Goal: Task Accomplishment & Management: Manage account settings

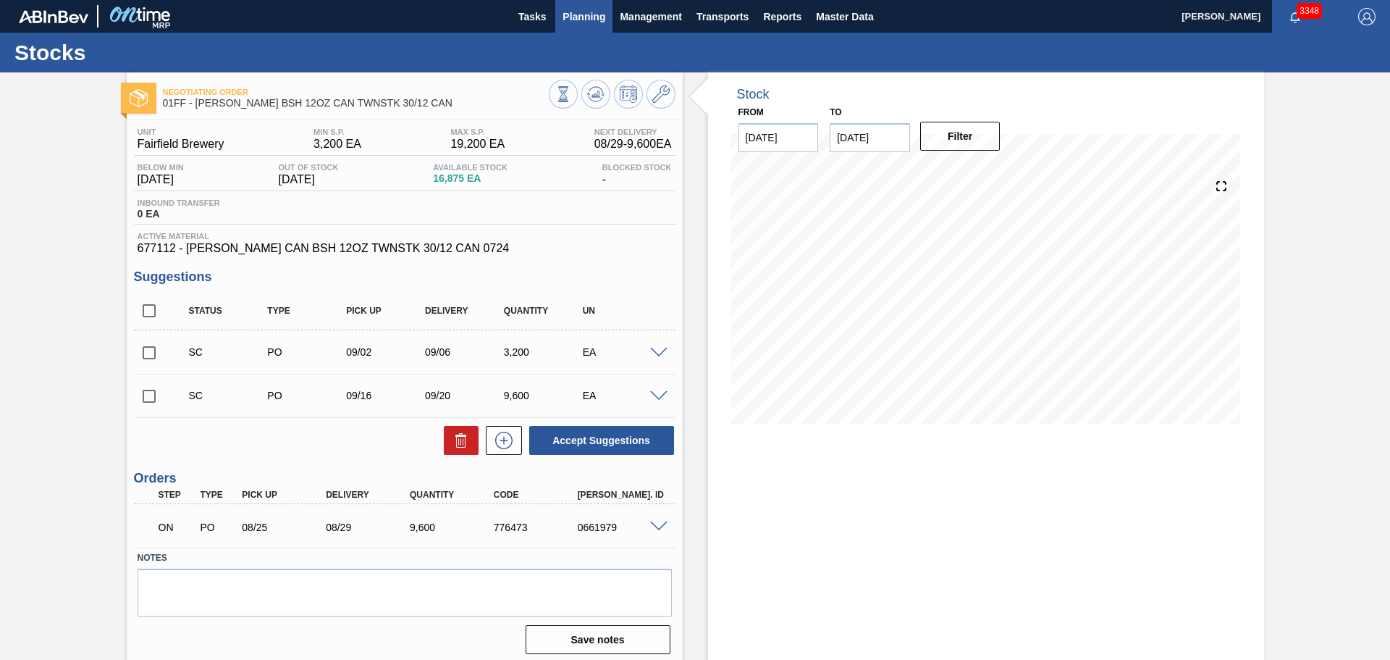
click at [580, 4] on button "Planning" at bounding box center [583, 16] width 57 height 33
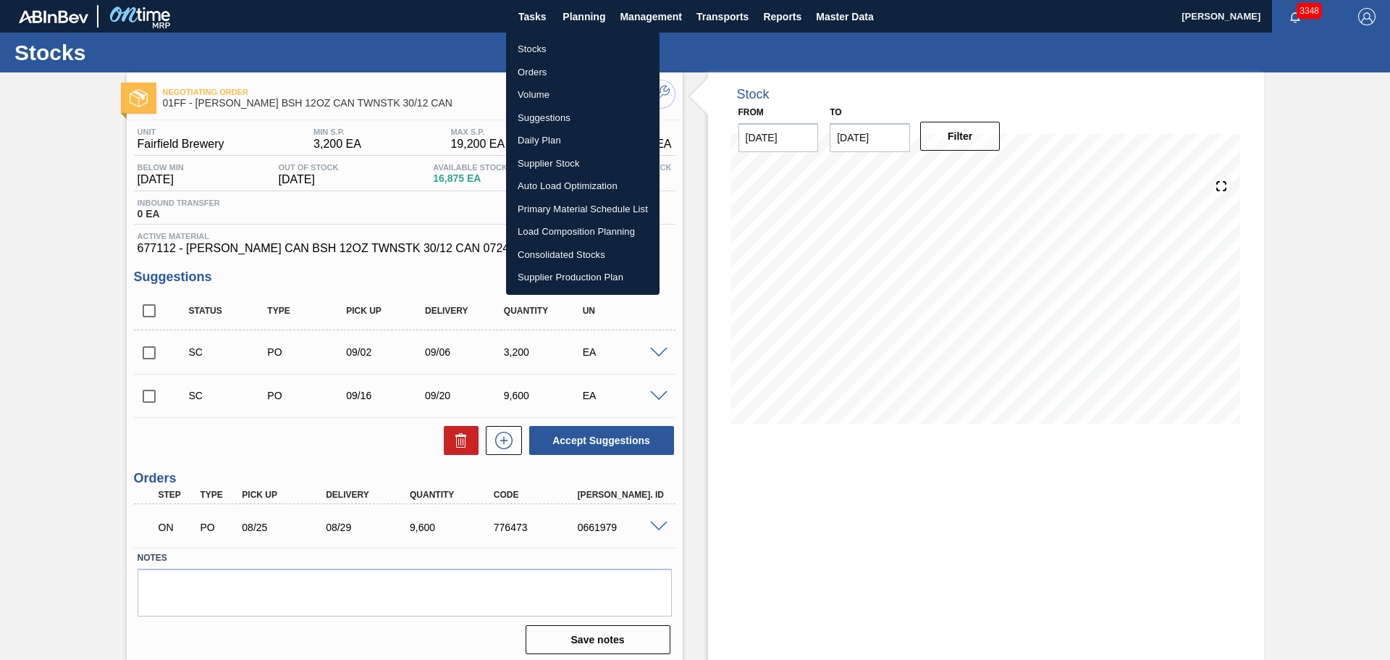
click at [539, 119] on li "Suggestions" at bounding box center [582, 117] width 153 height 23
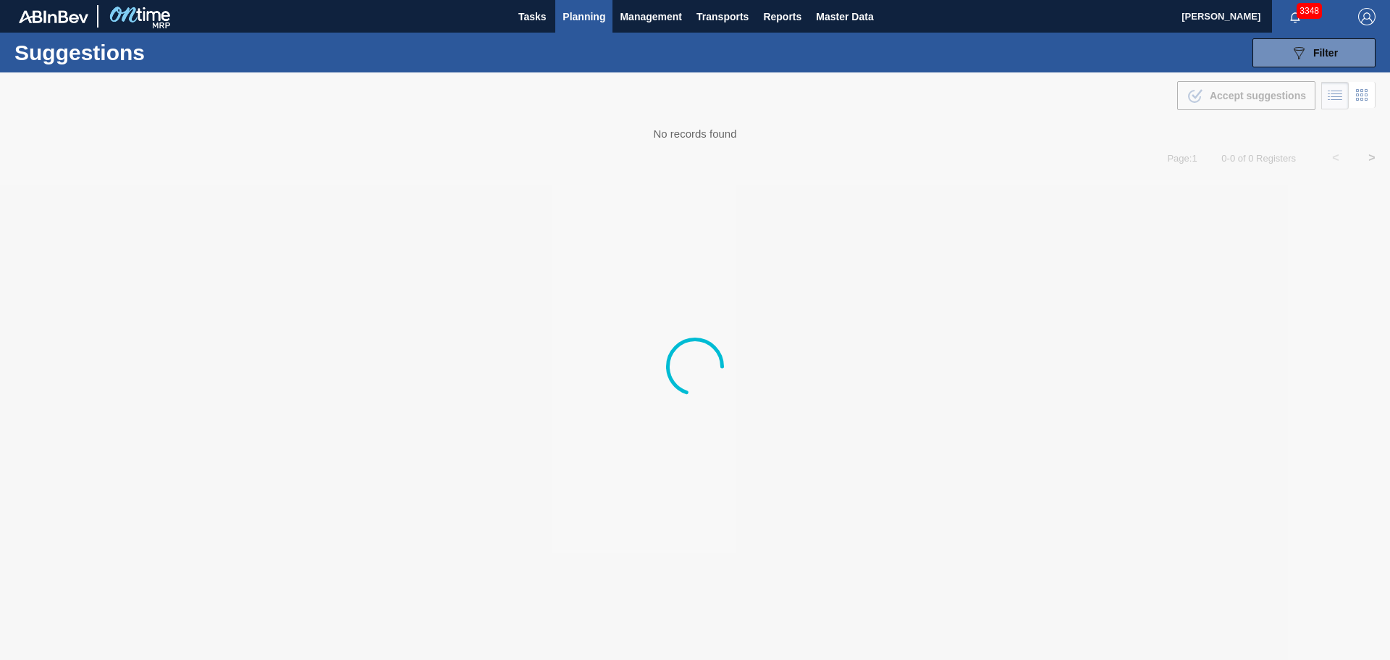
type from "[DATE]"
type to "[DATE]"
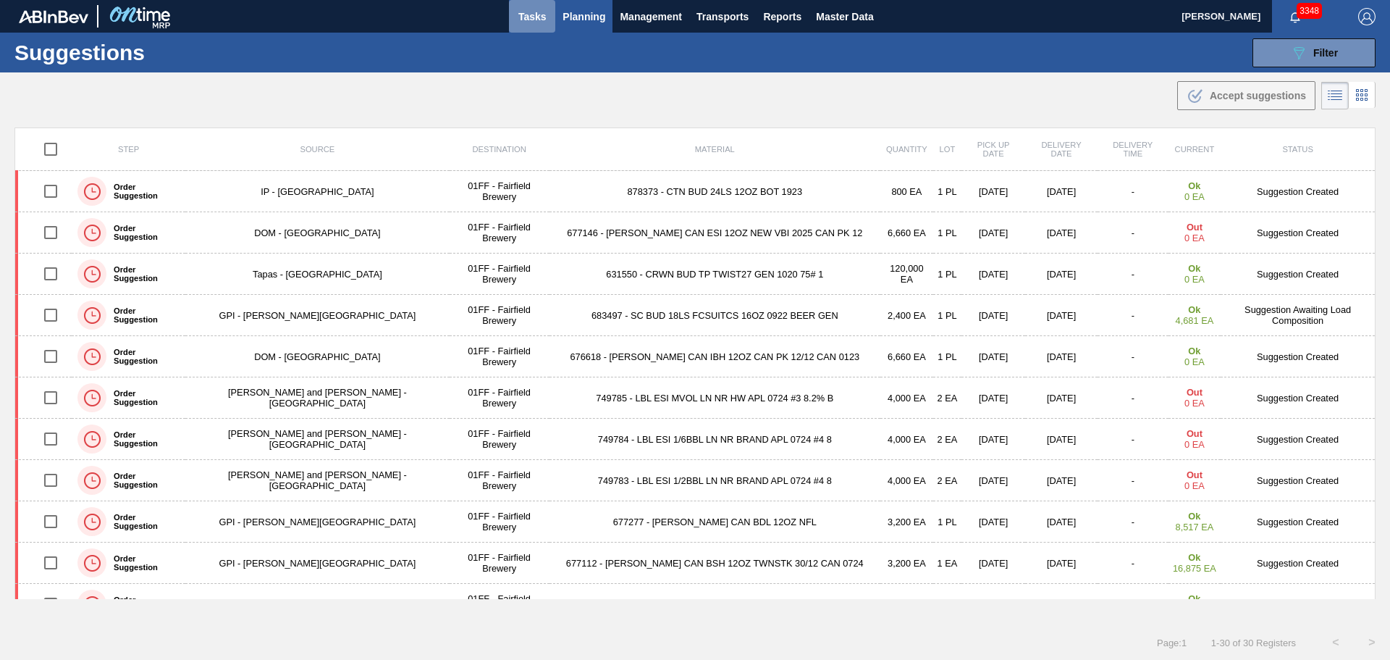
click at [523, 20] on span "Tasks" at bounding box center [532, 16] width 32 height 17
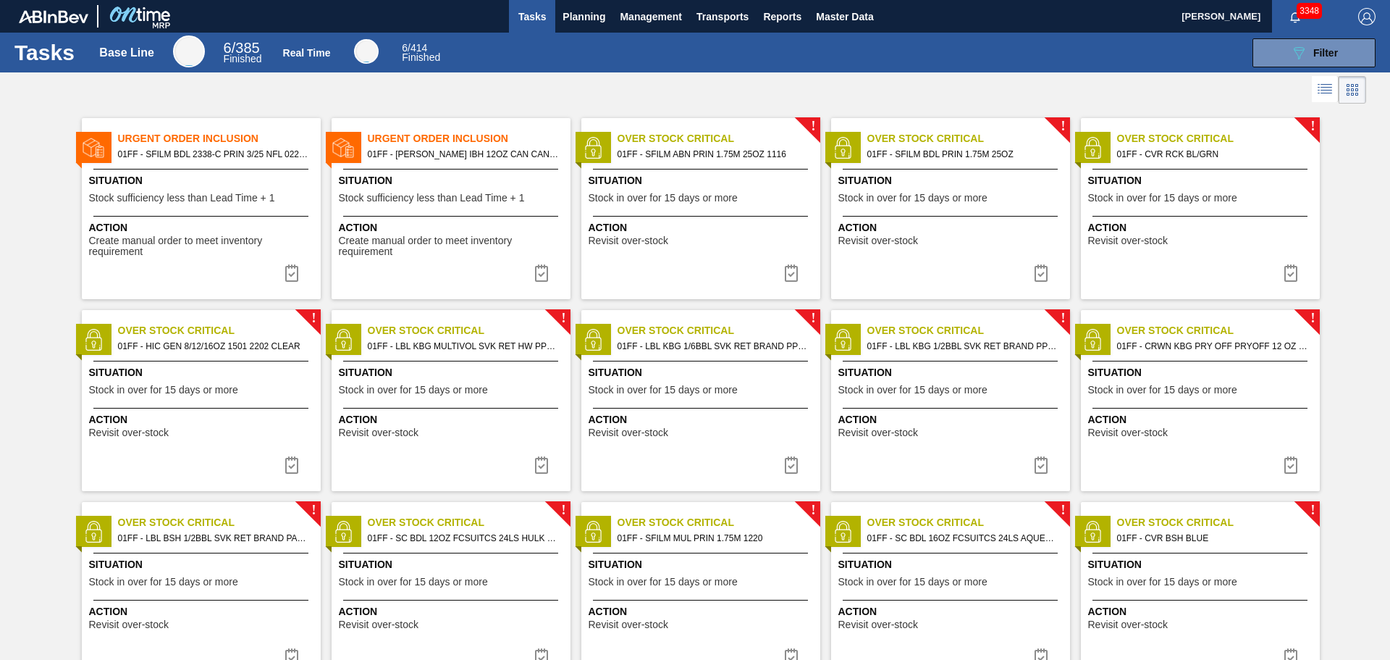
click at [458, 177] on span "Situation" at bounding box center [453, 180] width 228 height 15
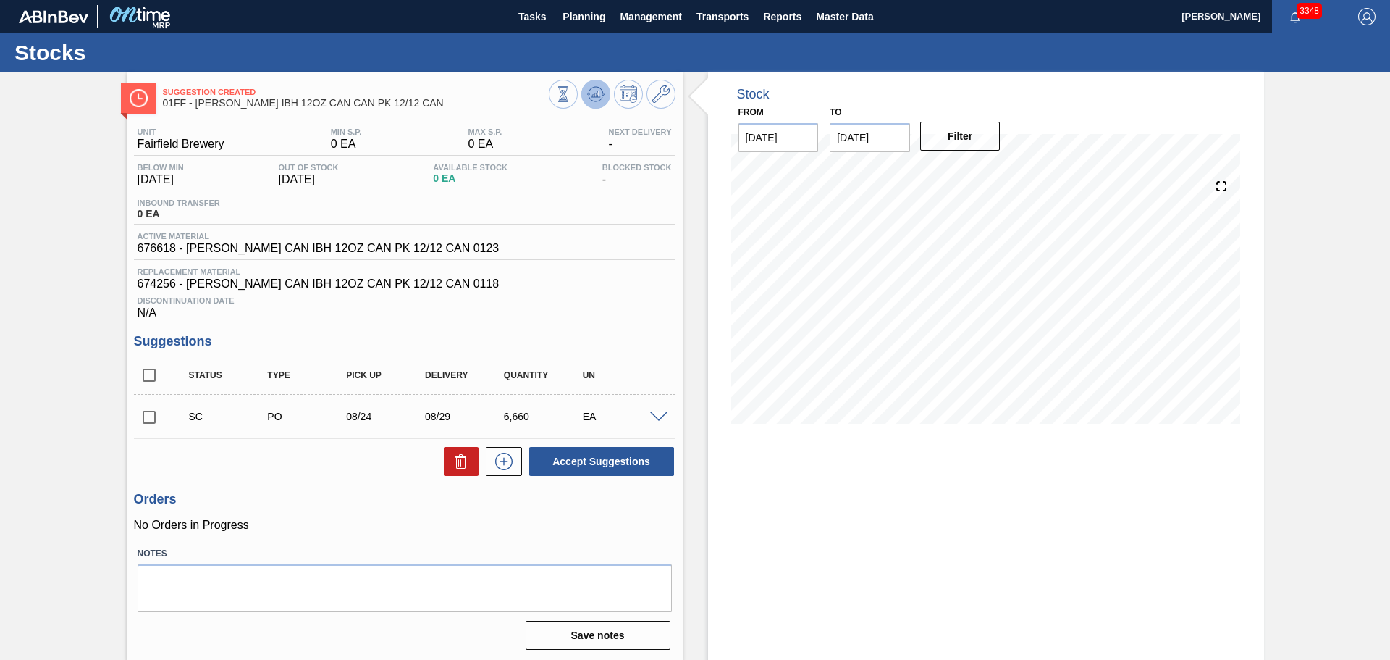
click at [571, 98] on icon at bounding box center [563, 94] width 16 height 16
click at [653, 83] on button at bounding box center [661, 94] width 29 height 29
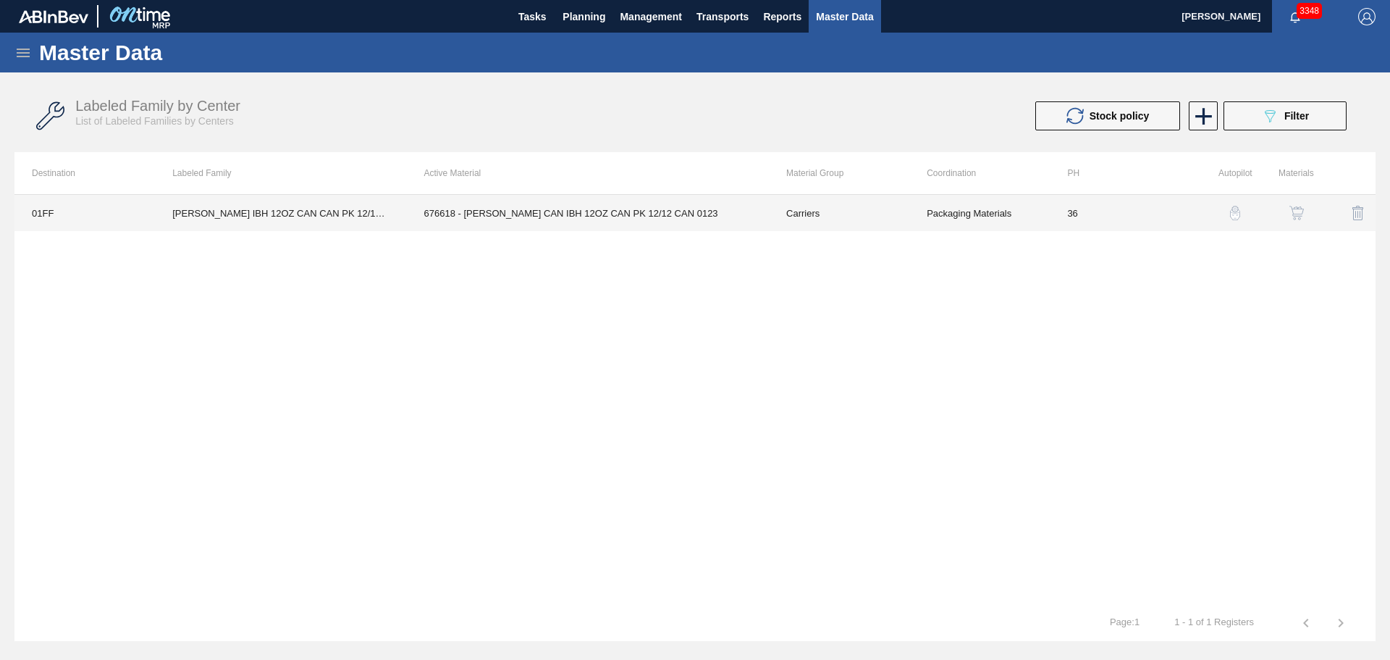
click at [597, 212] on td "676618 - [PERSON_NAME] CAN IBH 12OZ CAN PK 12/12 CAN 0123" at bounding box center [588, 213] width 362 height 36
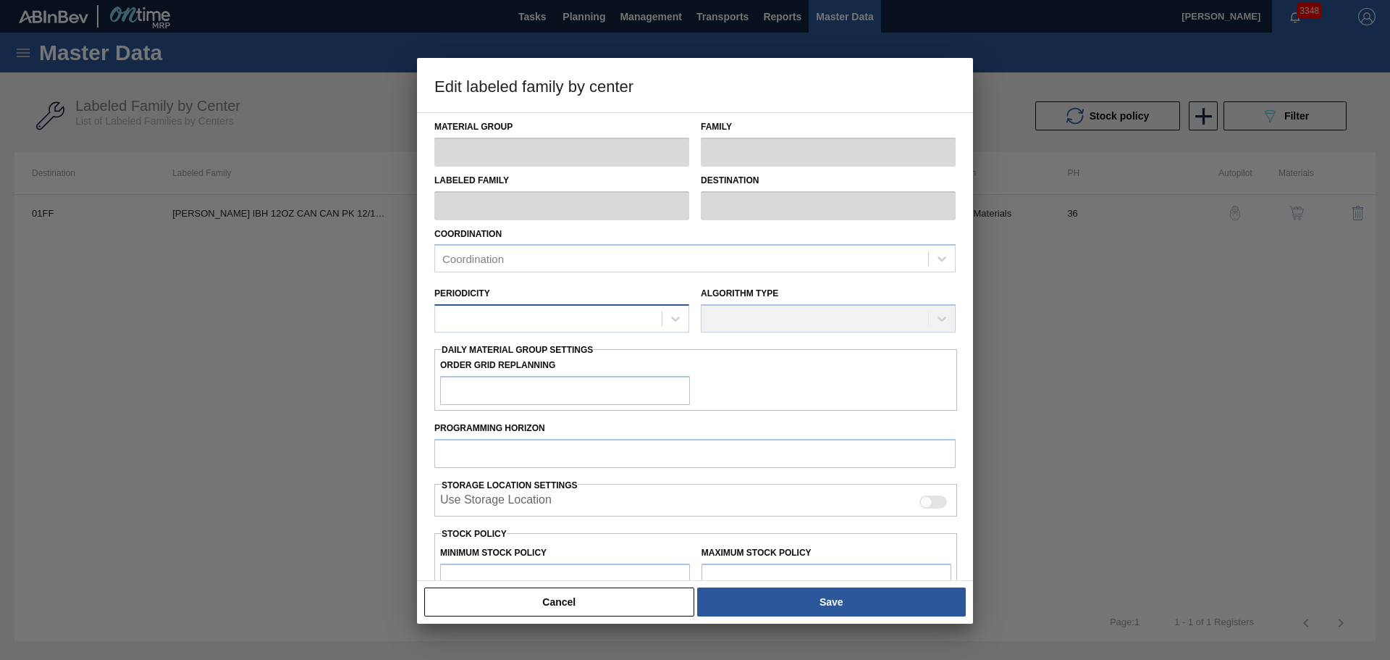
type input "Carriers"
type input "Can Carriers"
type input "[PERSON_NAME] IBH 12OZ CAN CAN PK 12/12 CAN"
type input "01FF - Fairfield Brewery"
type input "36"
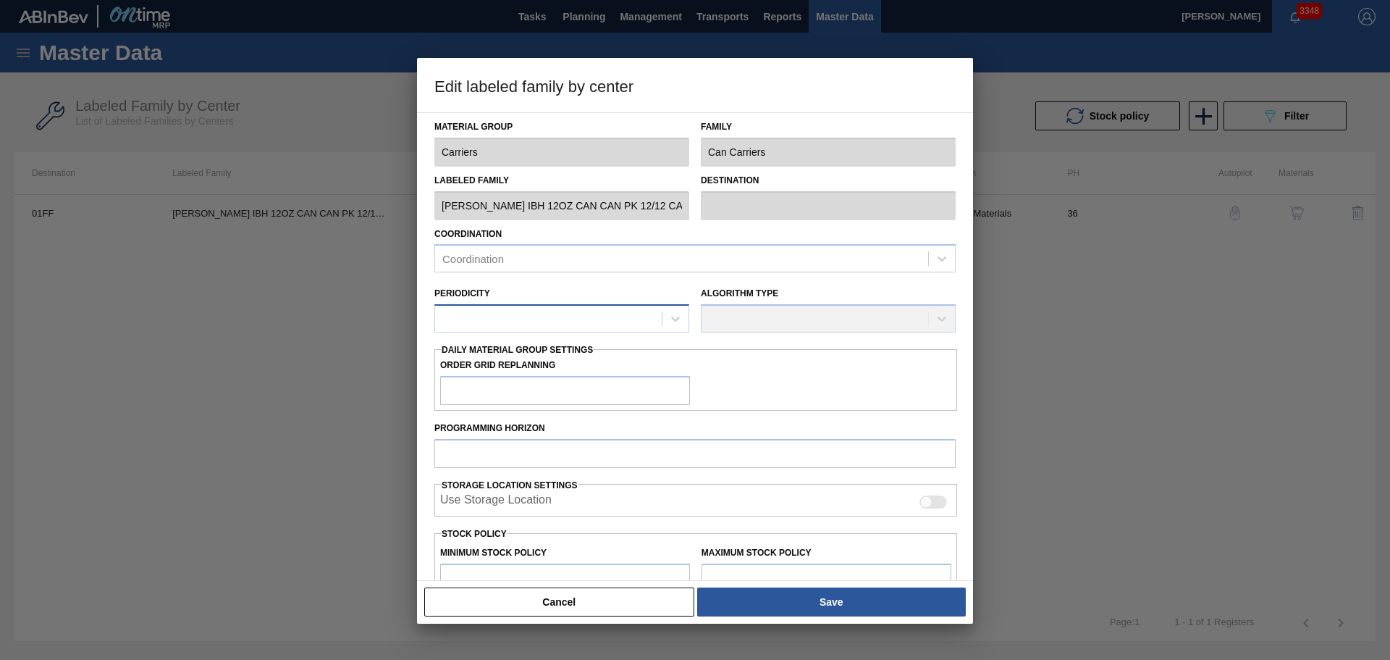
type input "0"
type input "100"
type input "0"
checkbox input "true"
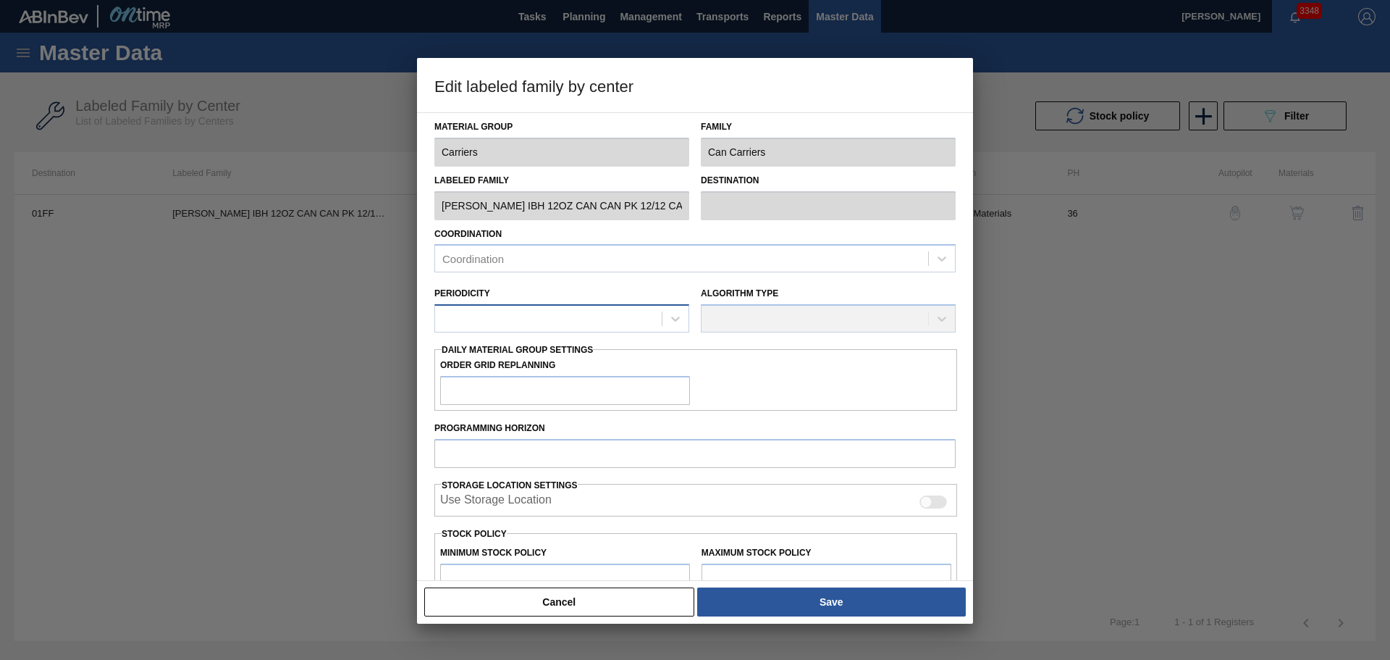
checkbox input "true"
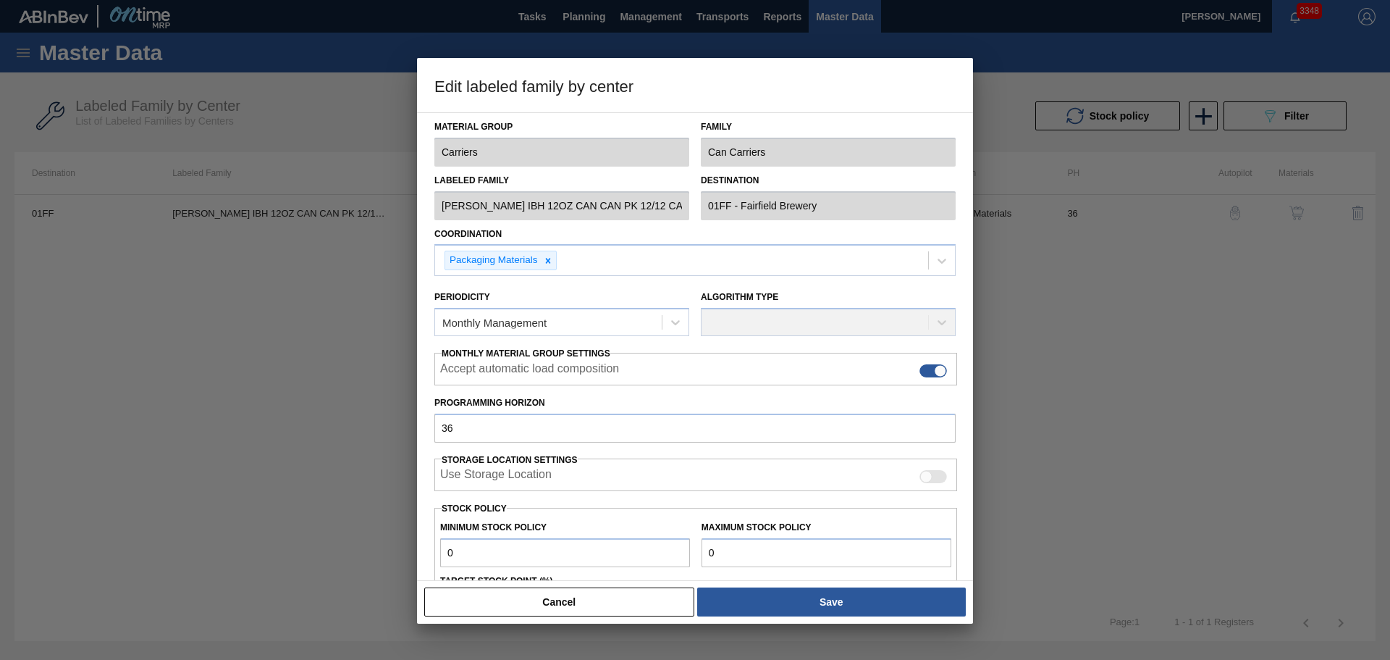
scroll to position [176, 0]
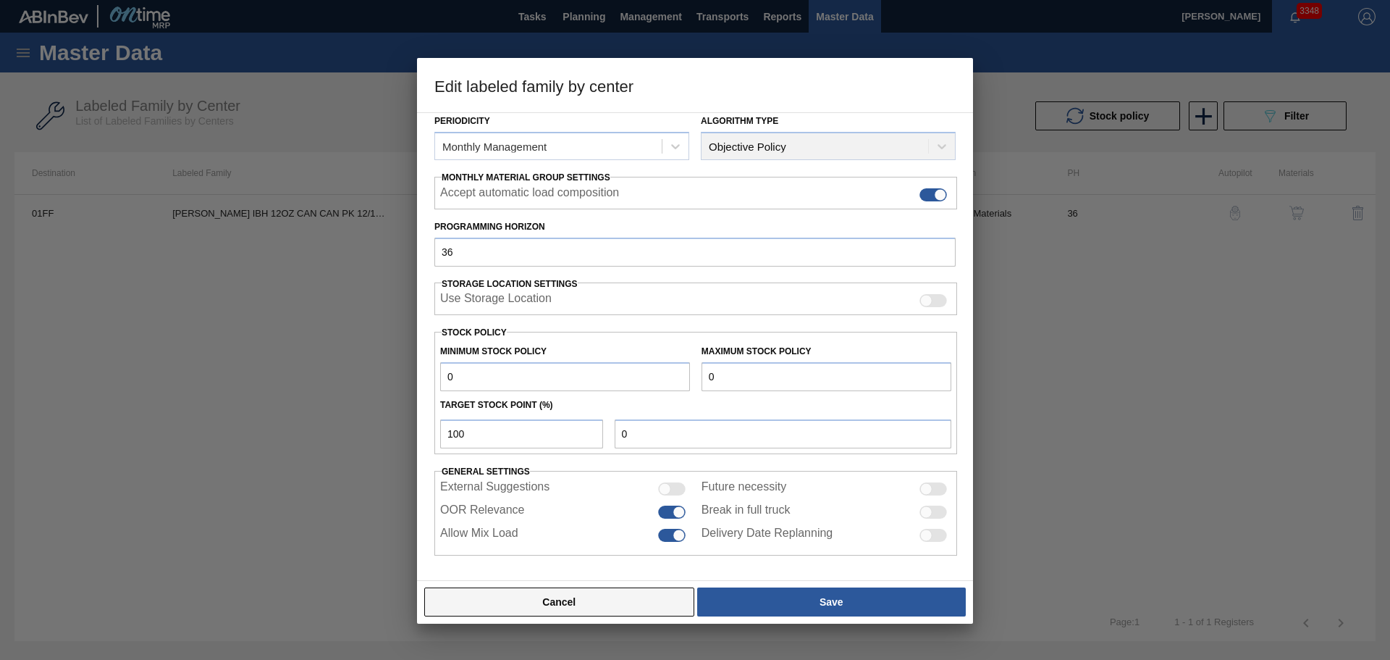
click at [645, 605] on button "Cancel" at bounding box center [559, 601] width 270 height 29
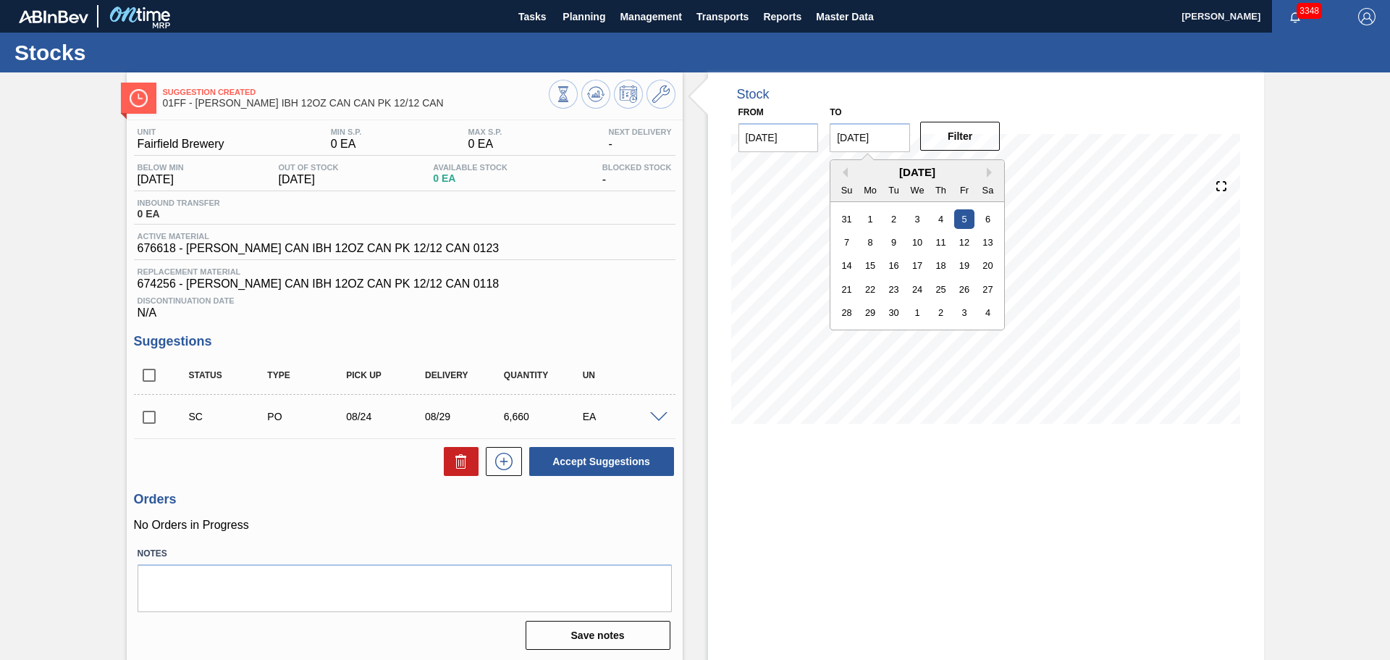
click at [854, 132] on input "[DATE]" at bounding box center [870, 137] width 80 height 29
click at [899, 314] on div "30" at bounding box center [894, 313] width 20 height 20
type input "[DATE]"
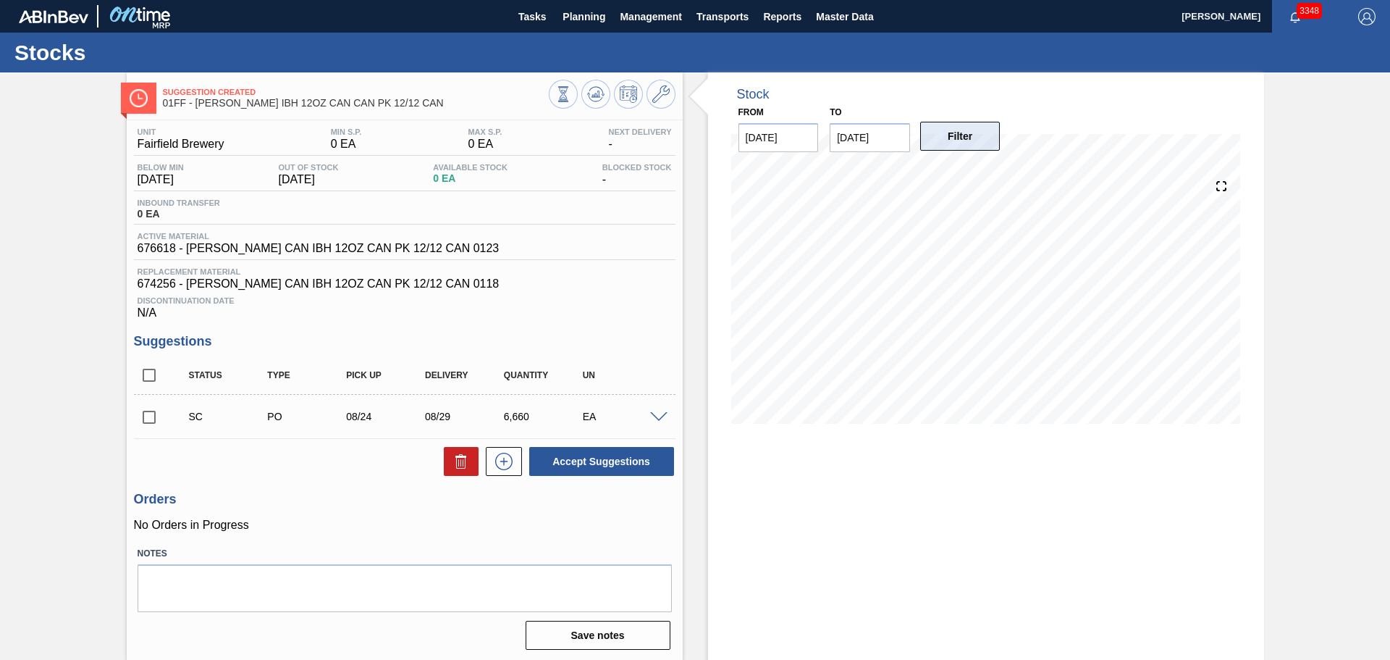
click at [975, 130] on button "Filter" at bounding box center [960, 136] width 80 height 29
click at [765, 135] on input "[DATE]" at bounding box center [778, 137] width 80 height 29
click at [956, 500] on div "Stock From [DATE] to [DATE] Filter 08/22 Stock Projection -4,545 SAP Planning 4…" at bounding box center [986, 366] width 556 height 589
click at [665, 95] on icon at bounding box center [660, 93] width 17 height 17
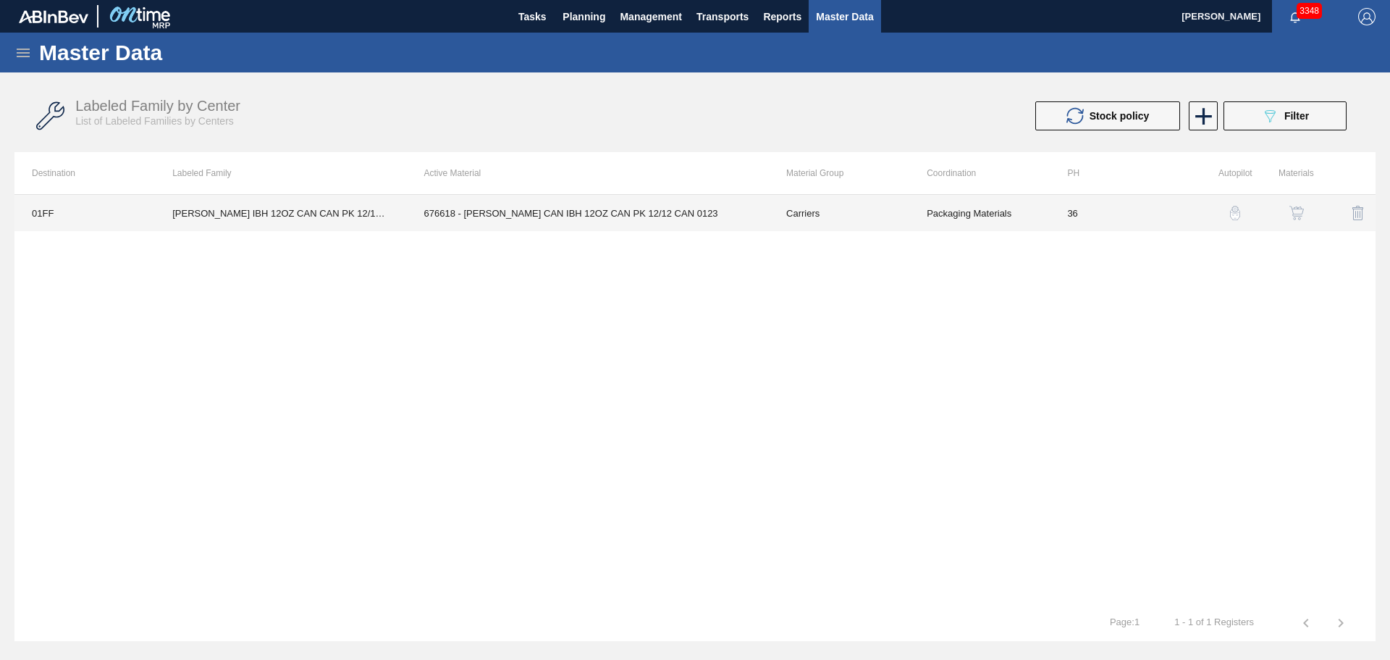
click at [599, 219] on td "676618 - [PERSON_NAME] CAN IBH 12OZ CAN PK 12/12 CAN 0123" at bounding box center [588, 213] width 362 height 36
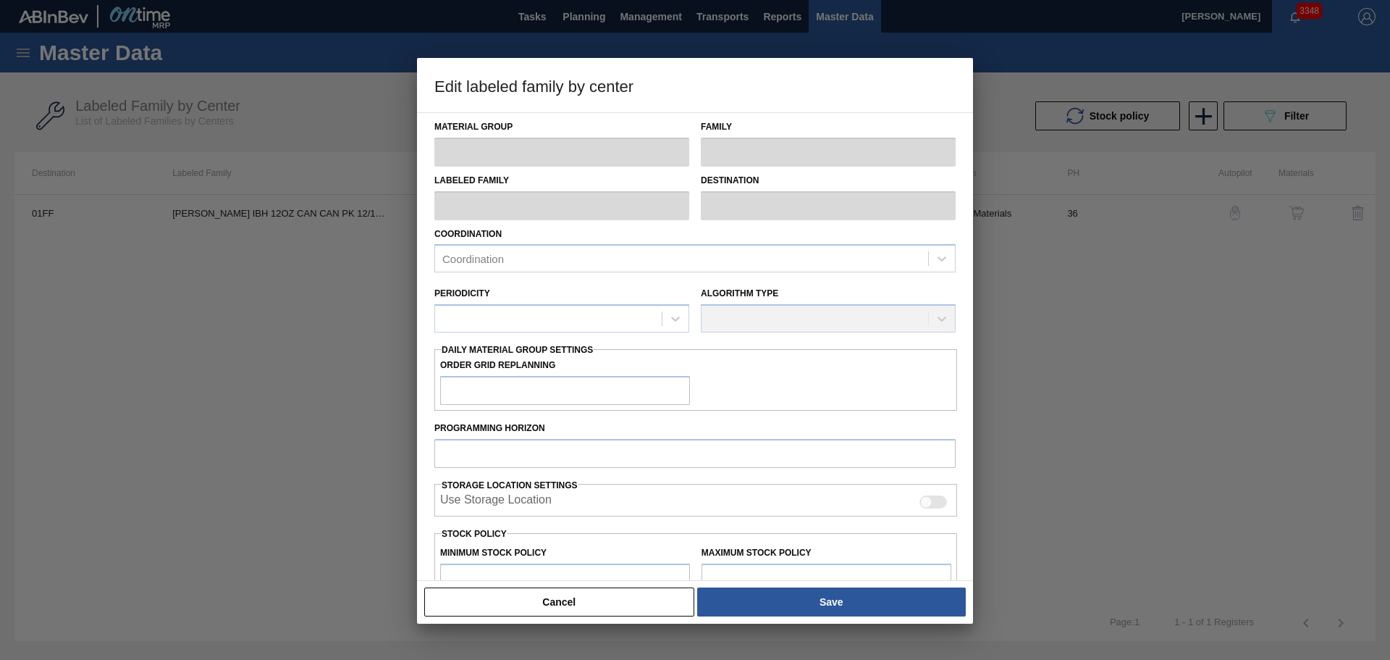
type input "Carriers"
type input "Can Carriers"
type input "[PERSON_NAME] IBH 12OZ CAN CAN PK 12/12 CAN"
type input "01FF - Fairfield Brewery"
type input "36"
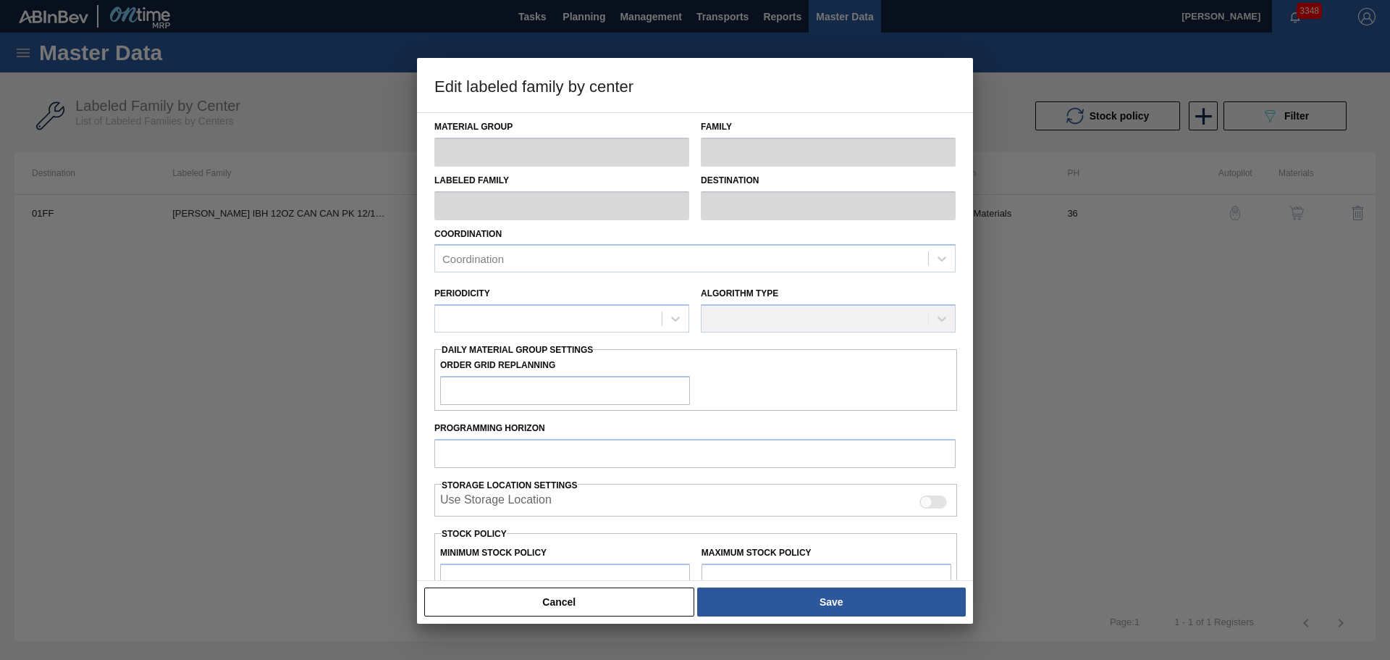
type input "0"
type input "100"
type input "0"
checkbox input "true"
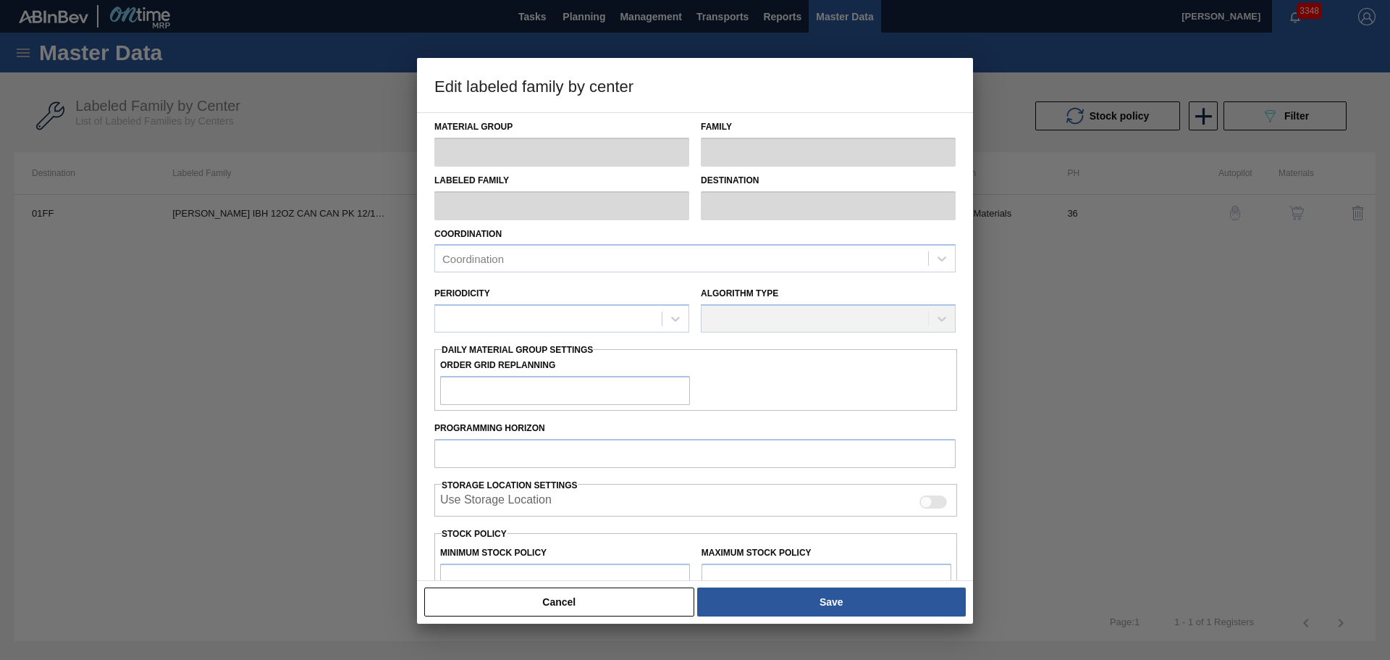
checkbox input "true"
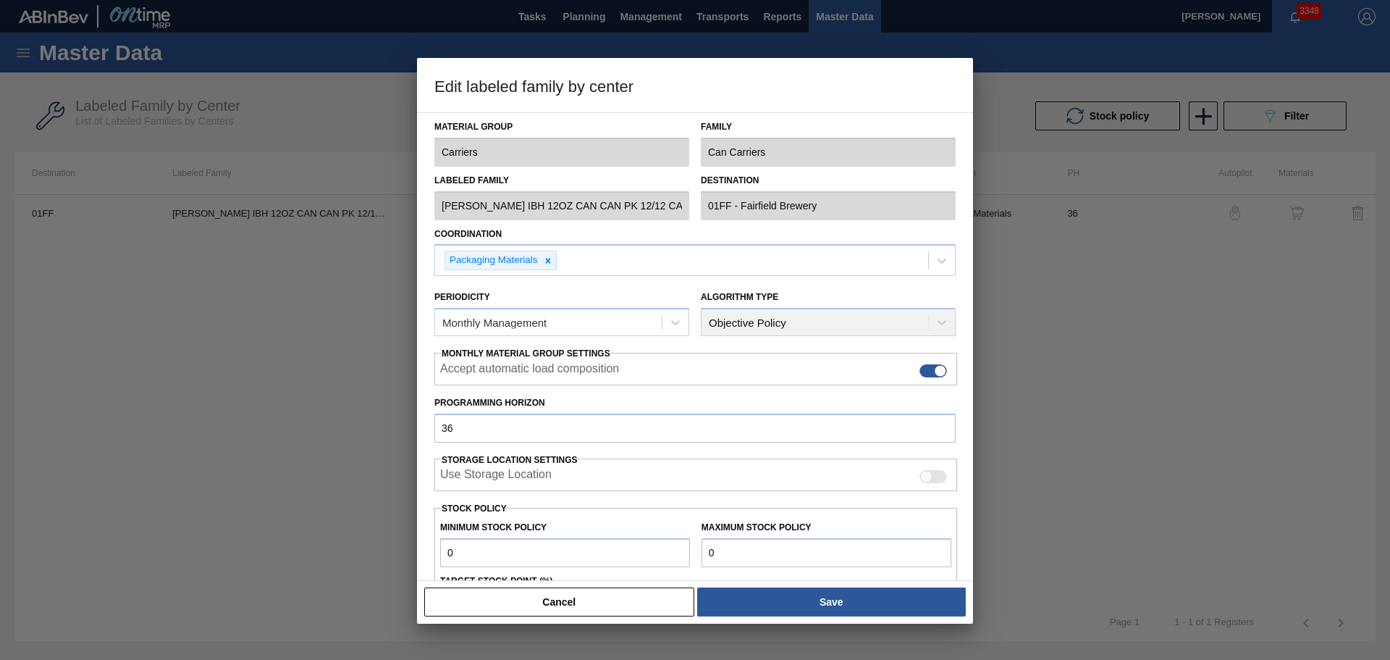
click at [578, 602] on button "Cancel" at bounding box center [559, 601] width 270 height 29
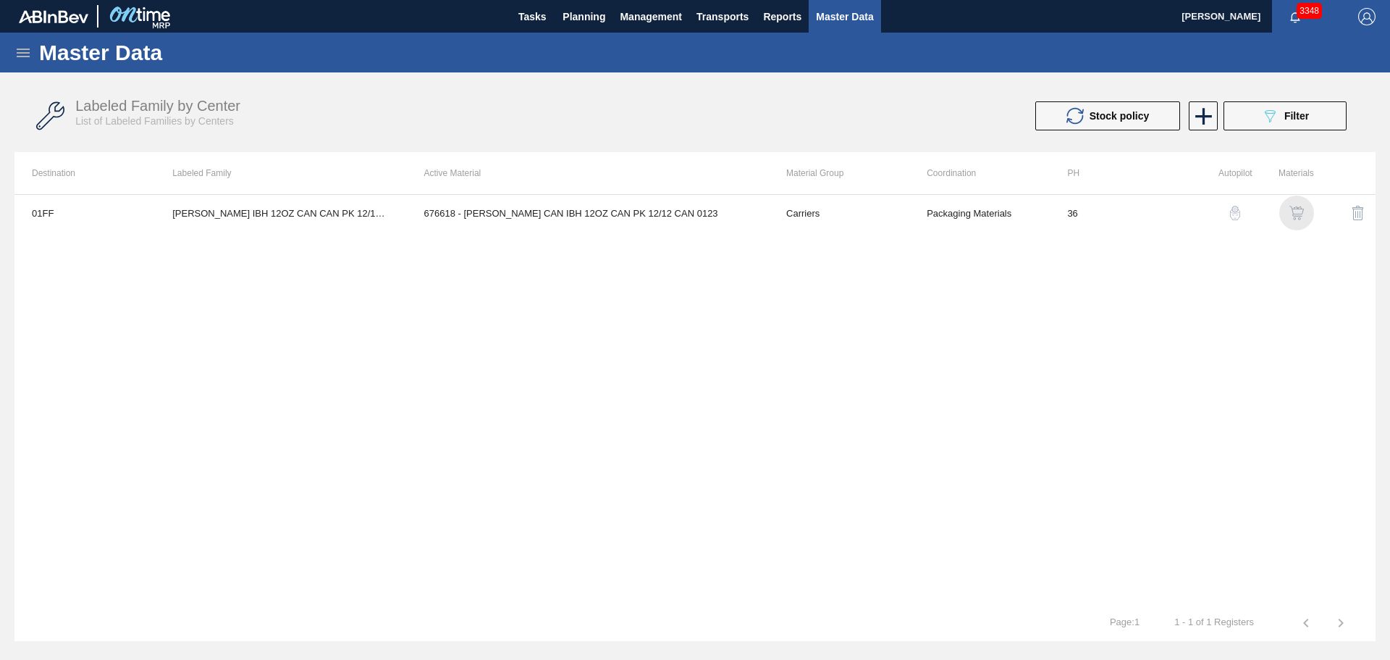
click at [1295, 215] on img "button" at bounding box center [1296, 213] width 14 height 14
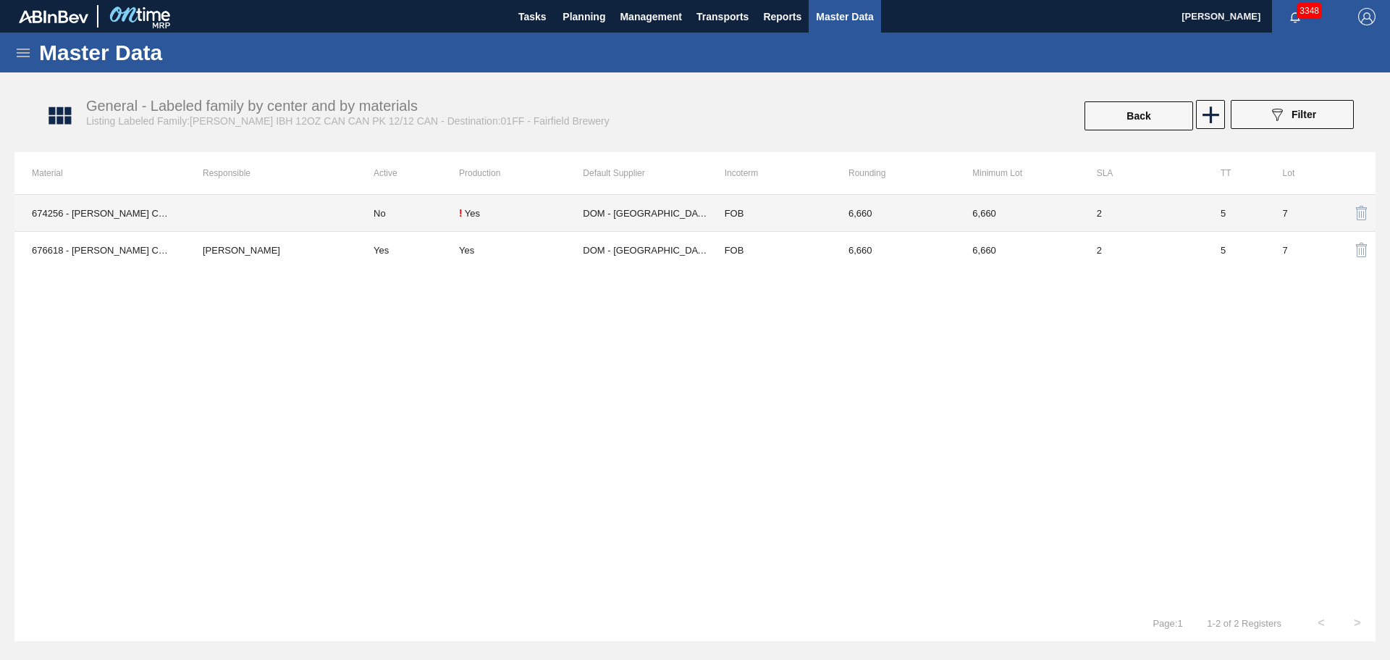
click at [523, 223] on td "! Yes" at bounding box center [521, 213] width 124 height 37
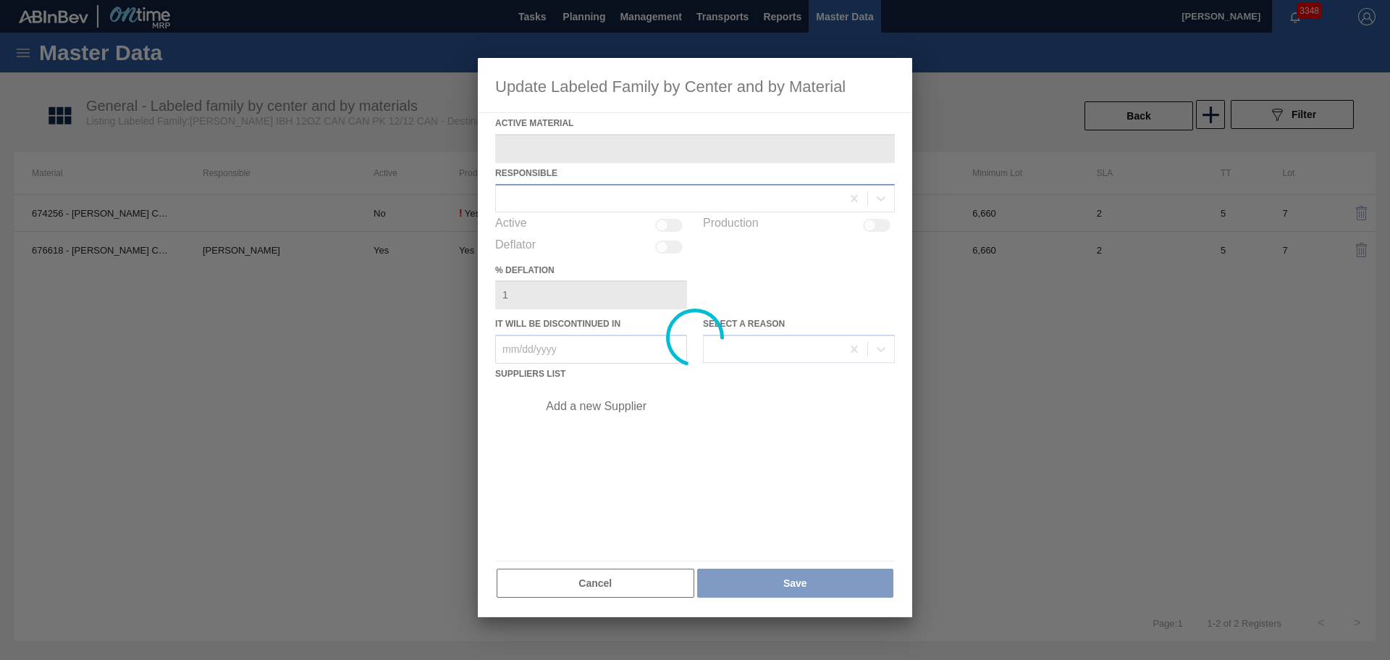
type Material "674256 - [PERSON_NAME] CAN IBH 12OZ CAN PK 12/12 CAN 0118"
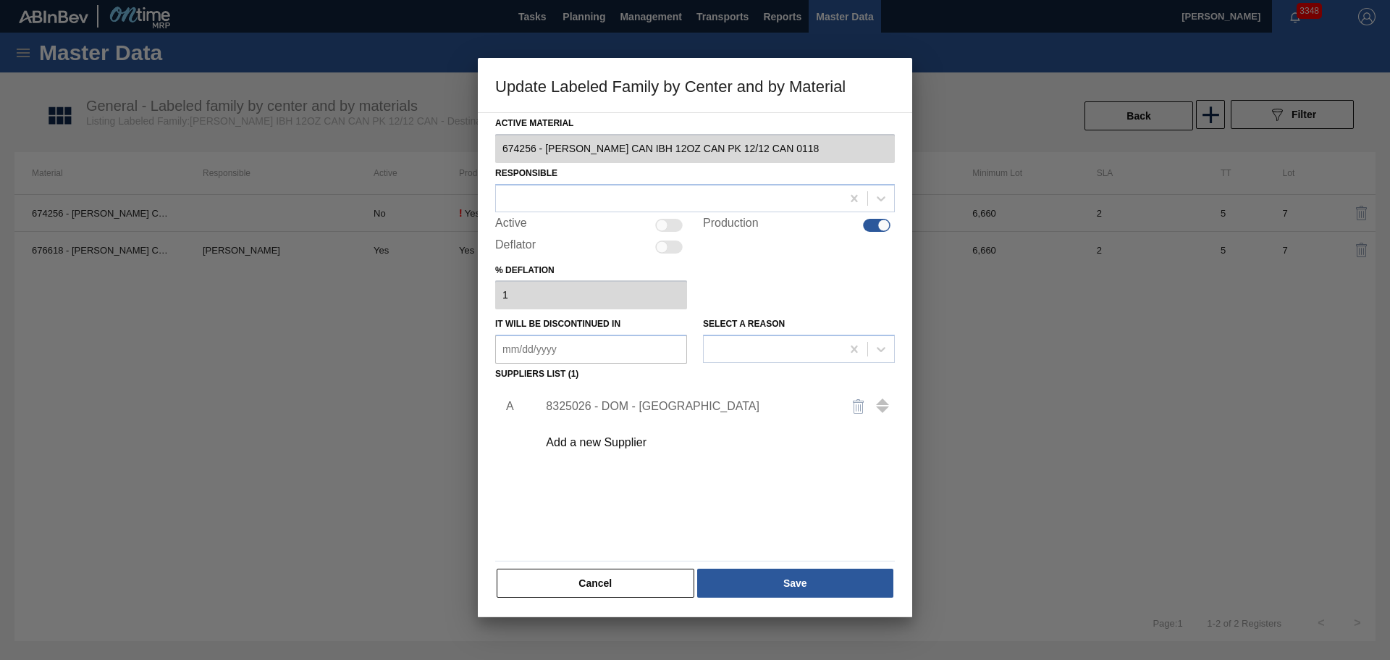
click at [870, 228] on div at bounding box center [877, 225] width 28 height 13
checkbox input "false"
click at [815, 581] on button "Save" at bounding box center [795, 582] width 196 height 29
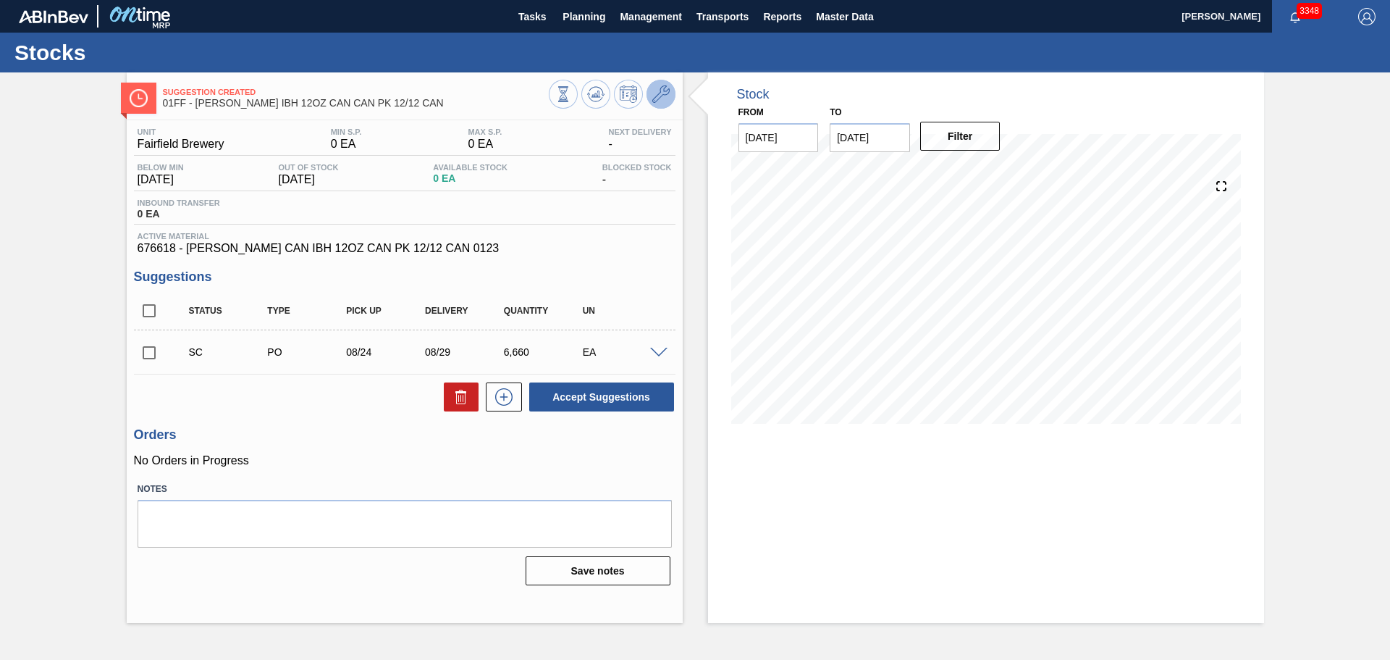
click at [670, 93] on button at bounding box center [661, 94] width 29 height 29
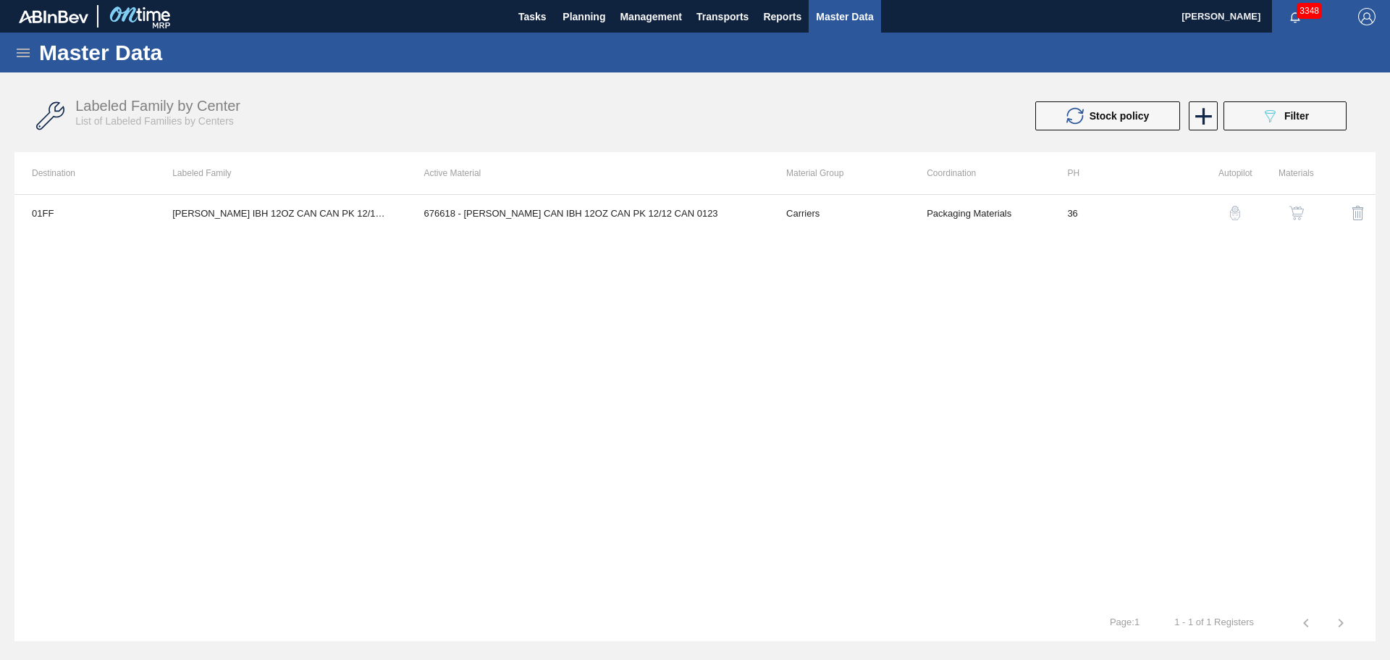
click at [1299, 215] on img "button" at bounding box center [1296, 213] width 14 height 14
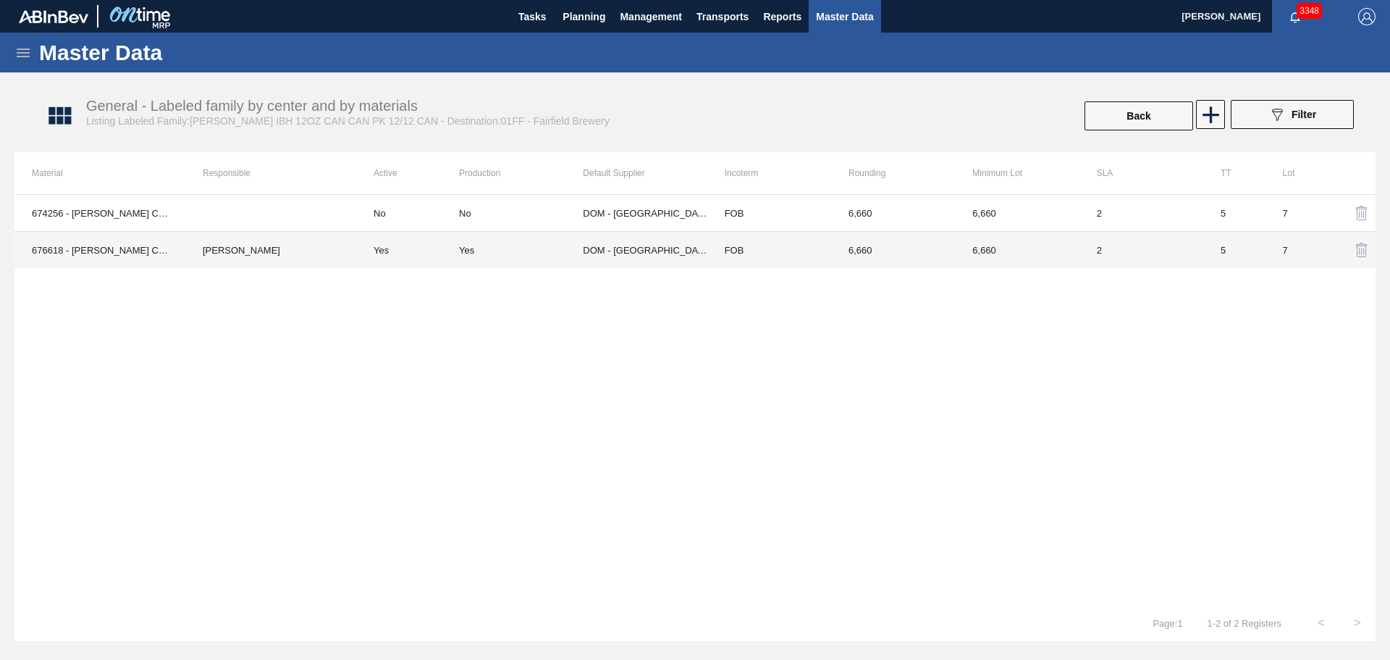
click at [528, 255] on div "Yes" at bounding box center [521, 250] width 124 height 11
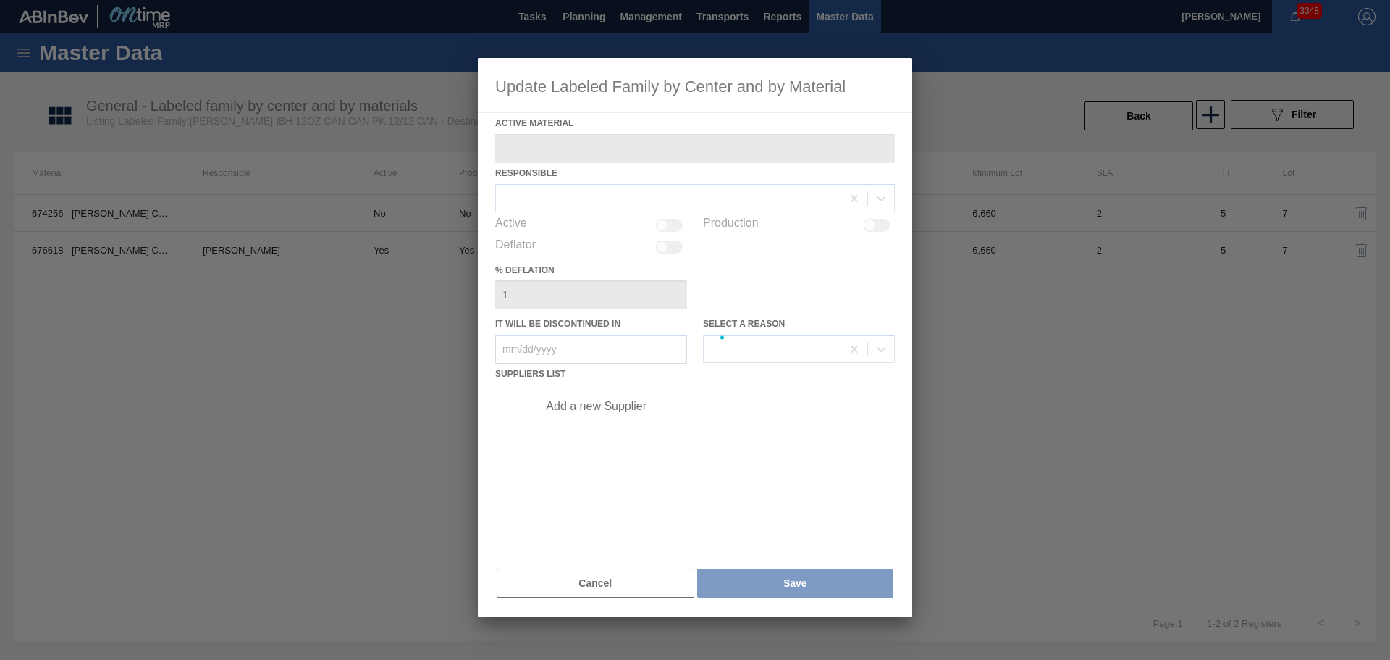
type Material "676618 - [PERSON_NAME] CAN IBH 12OZ CAN PK 12/12 CAN 0123"
checkbox input "true"
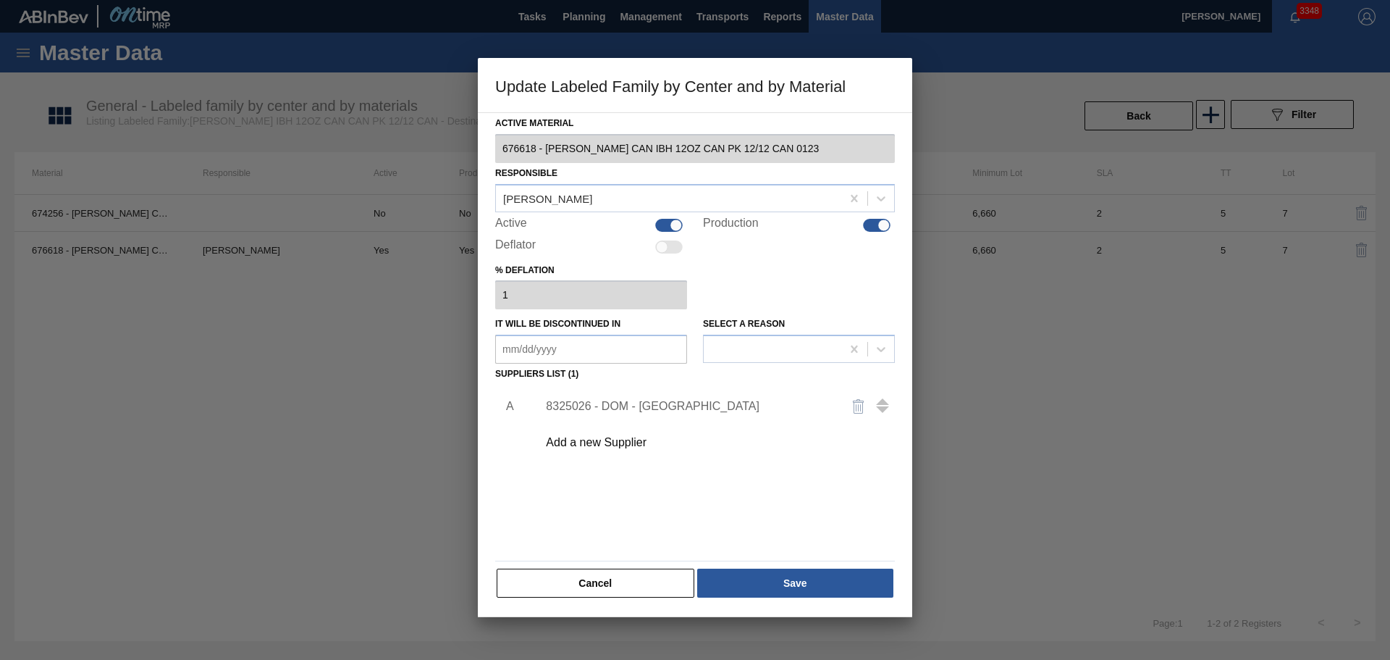
drag, startPoint x: 667, startPoint y: 220, endPoint x: 715, endPoint y: 230, distance: 49.6
click at [668, 221] on div at bounding box center [669, 225] width 28 height 13
checkbox input "false"
click at [887, 226] on div at bounding box center [884, 225] width 12 height 12
checkbox input "false"
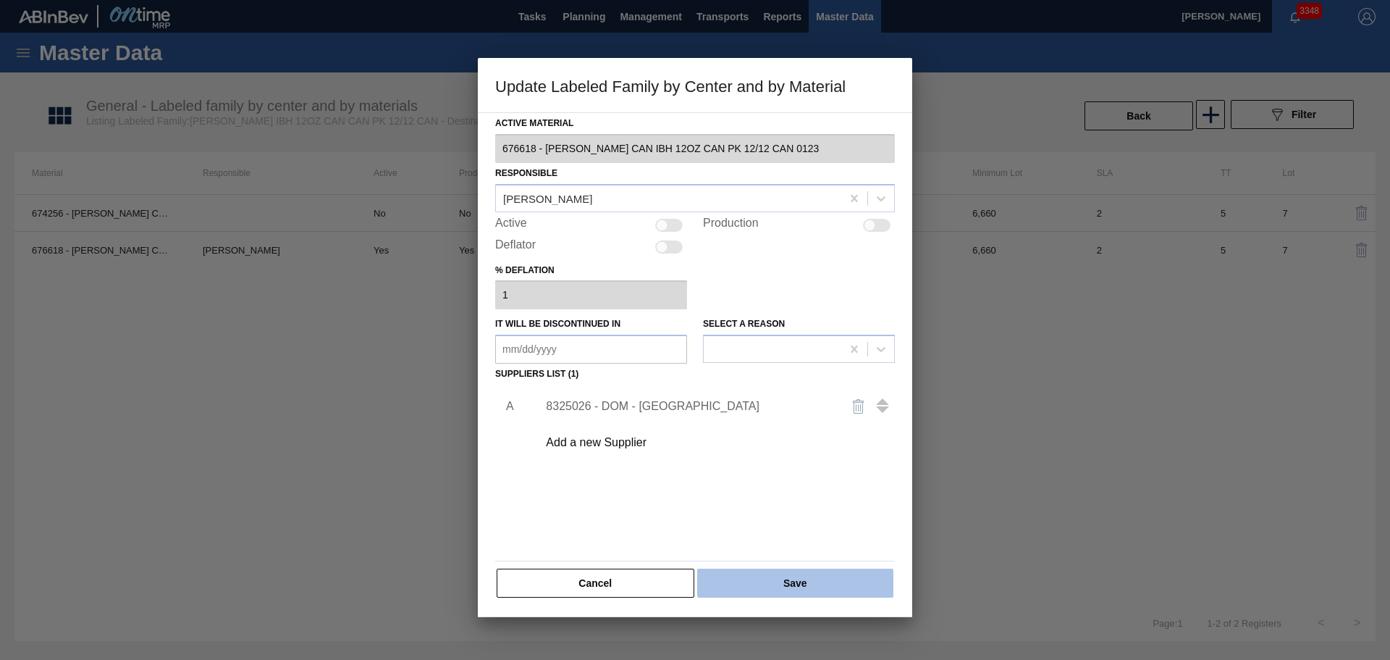
click at [841, 586] on button "Save" at bounding box center [795, 582] width 196 height 29
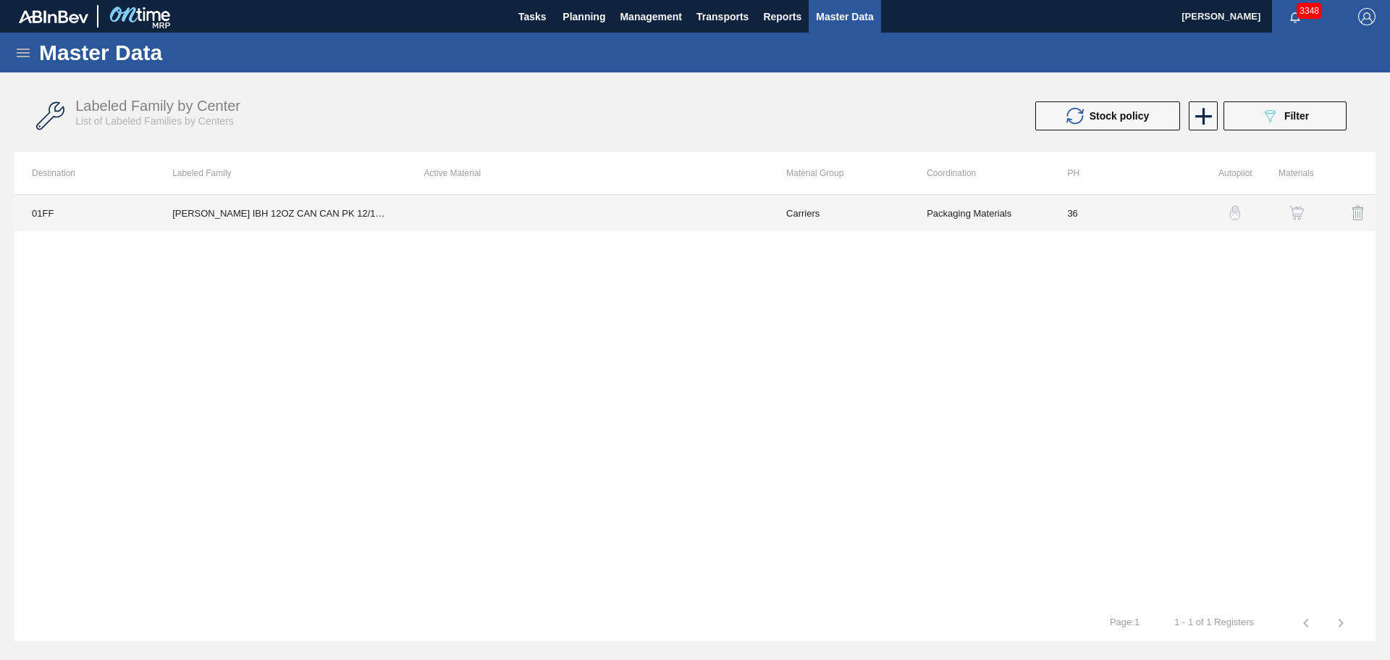
click at [558, 222] on td at bounding box center [588, 213] width 362 height 36
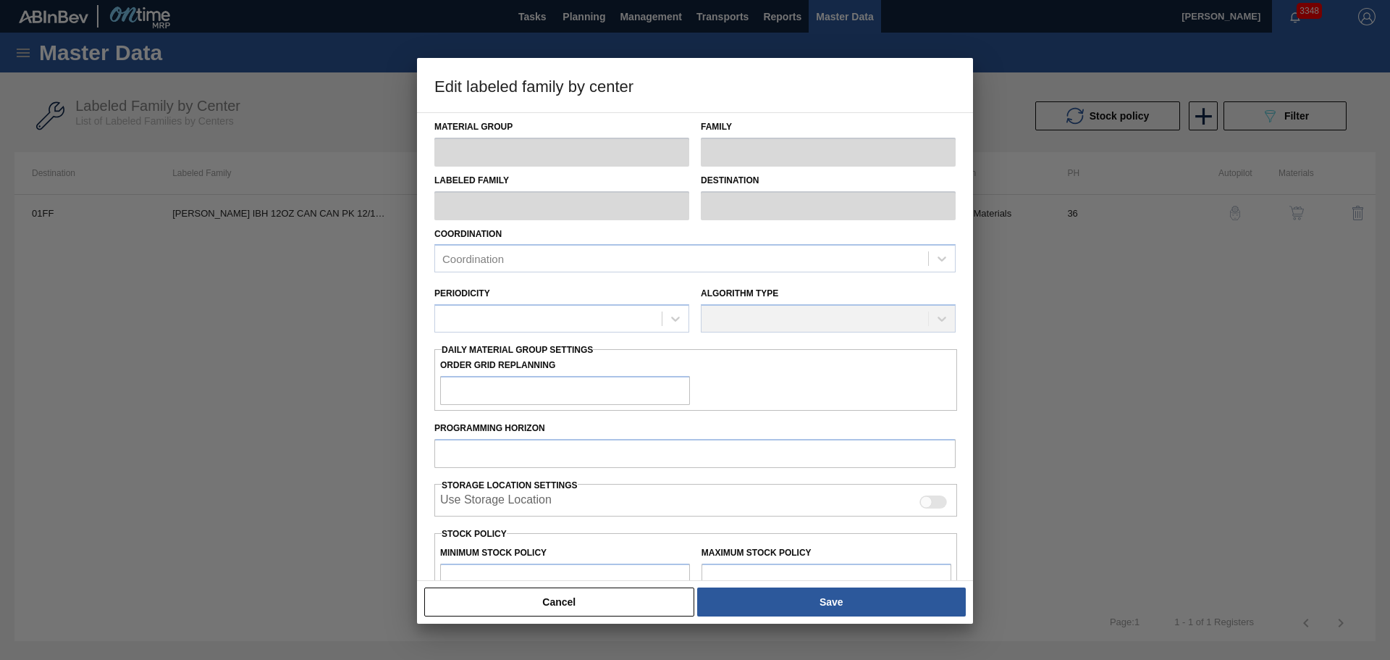
type input "Carriers"
type input "Can Carriers"
type input "[PERSON_NAME] IBH 12OZ CAN CAN PK 12/12 CAN"
type input "01FF - Fairfield Brewery"
type input "36"
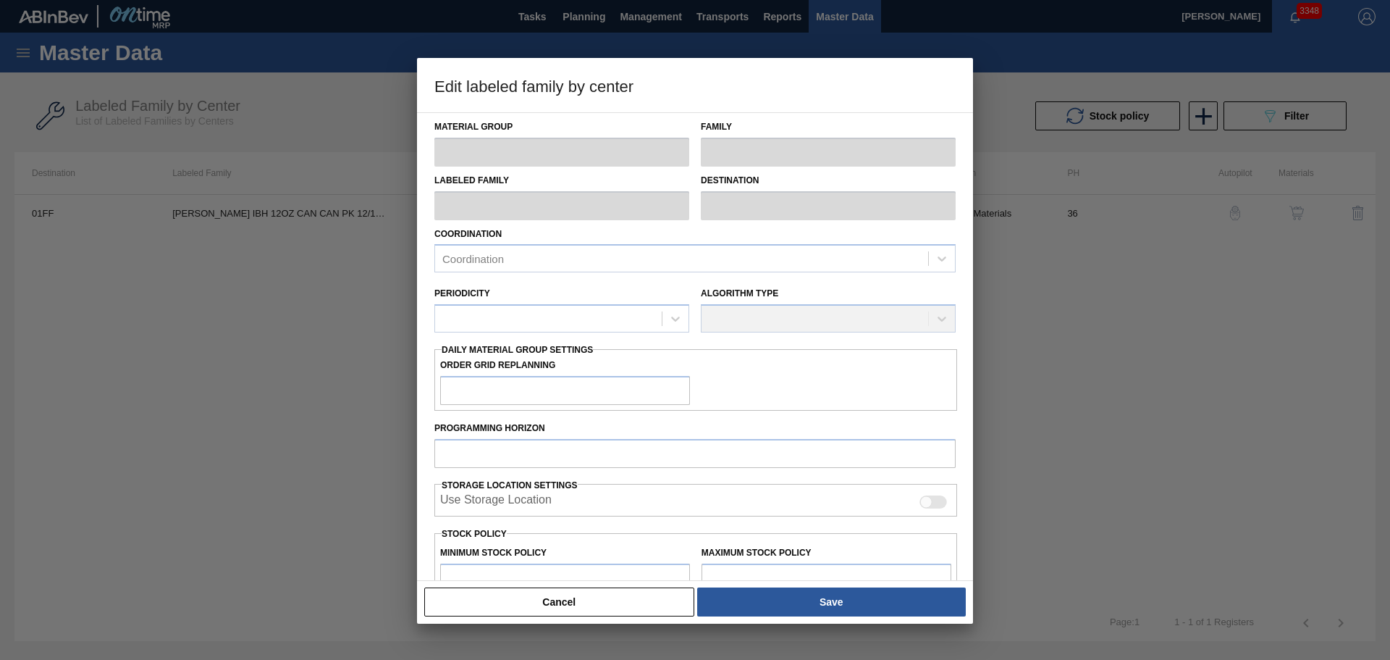
type input "0"
type input "100"
type input "0"
checkbox input "true"
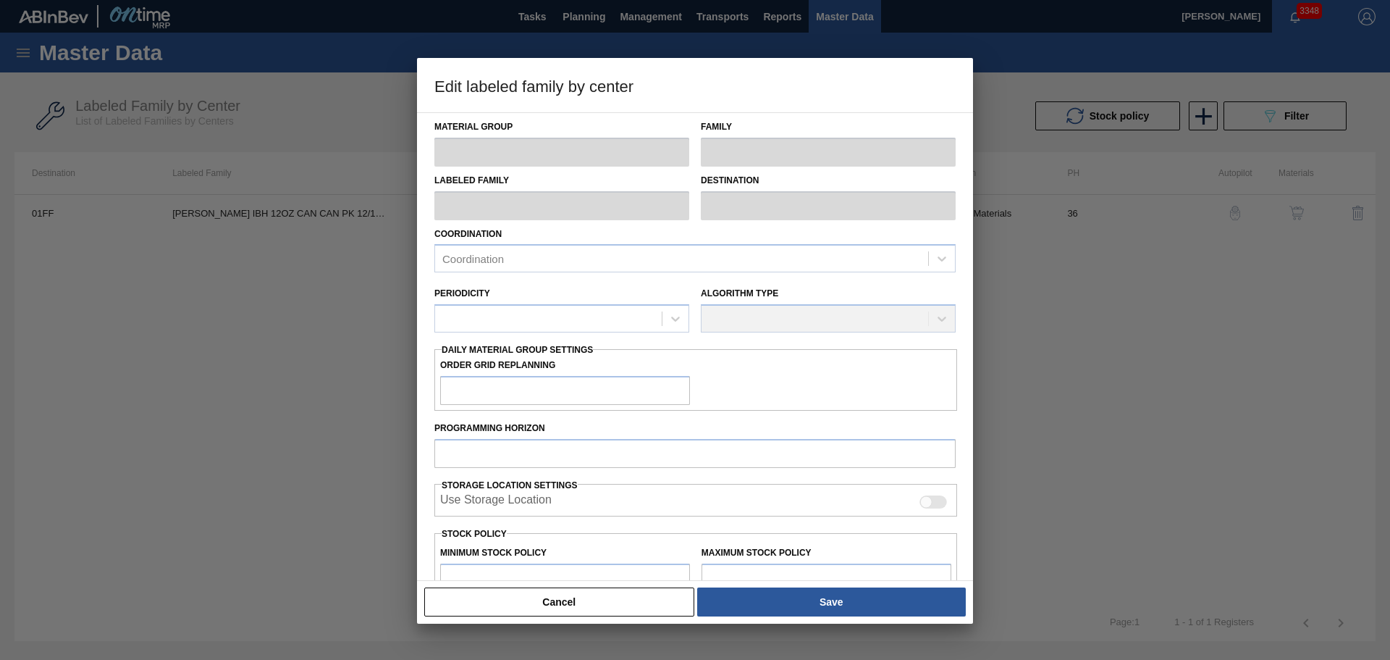
checkbox input "true"
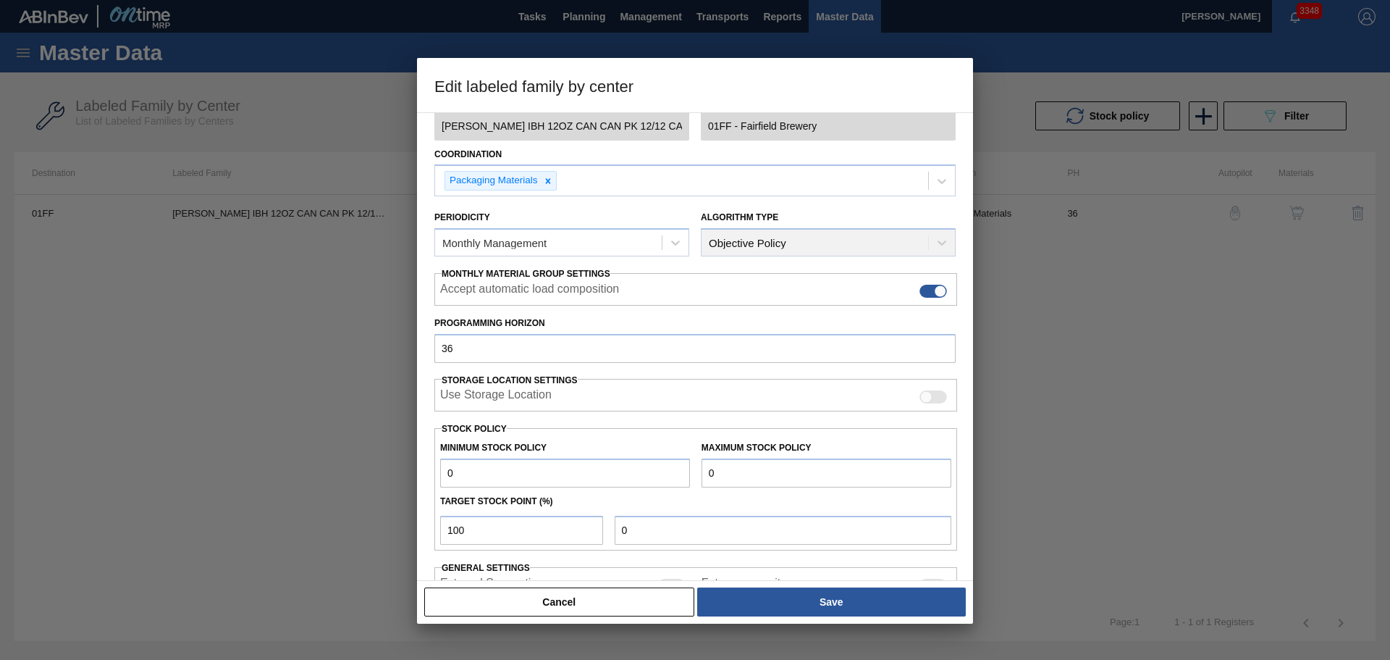
scroll to position [176, 0]
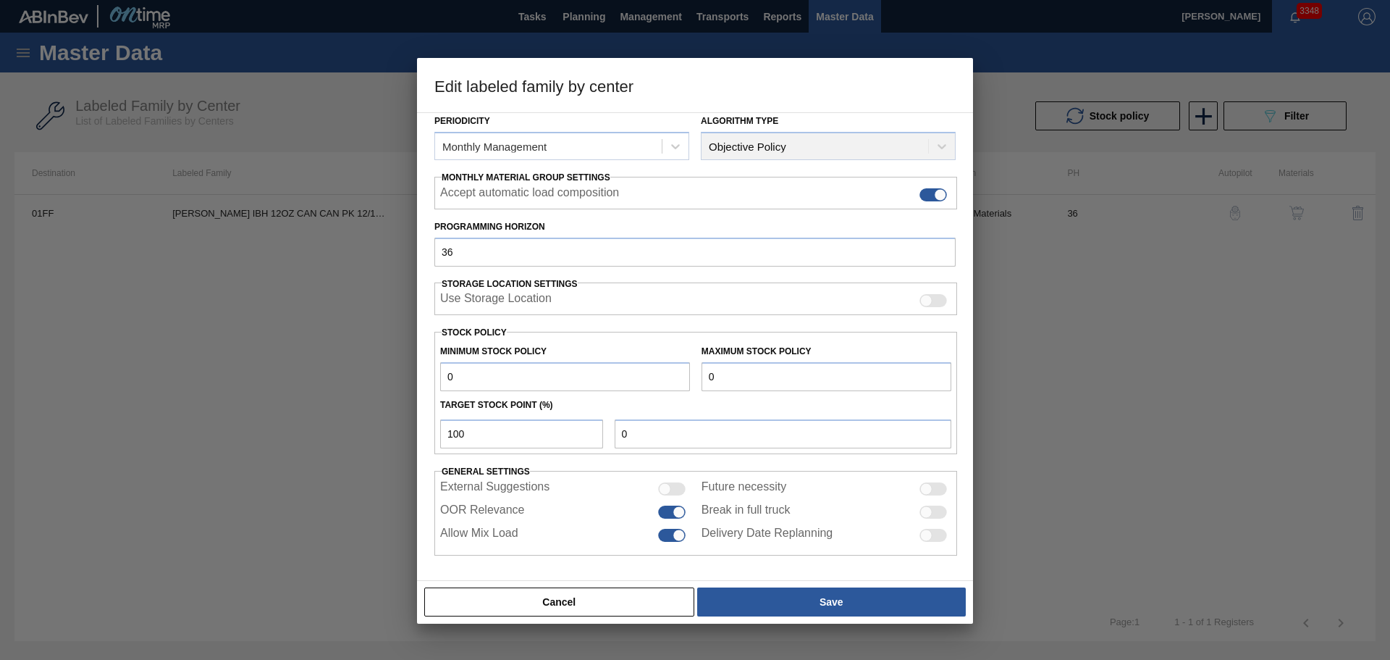
click at [673, 511] on div at bounding box center [679, 511] width 12 height 12
checkbox input "false"
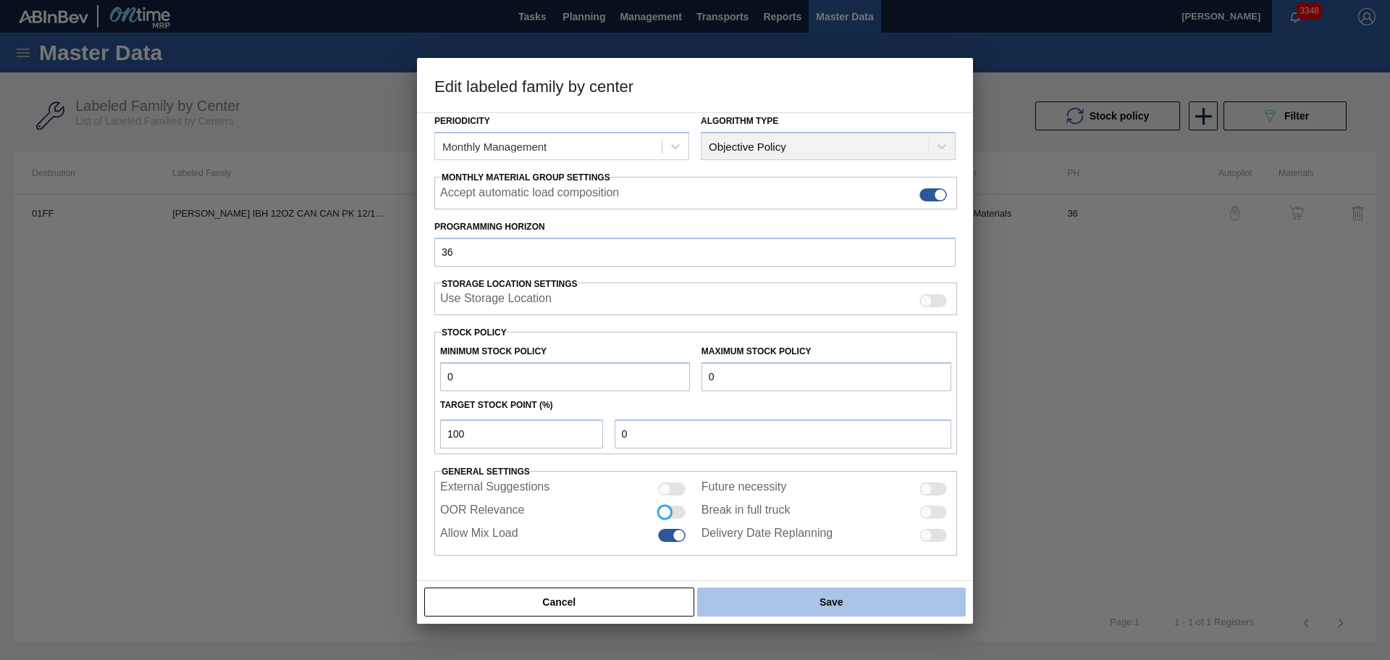
click at [774, 594] on button "Save" at bounding box center [831, 601] width 269 height 29
